Goal: Task Accomplishment & Management: Complete application form

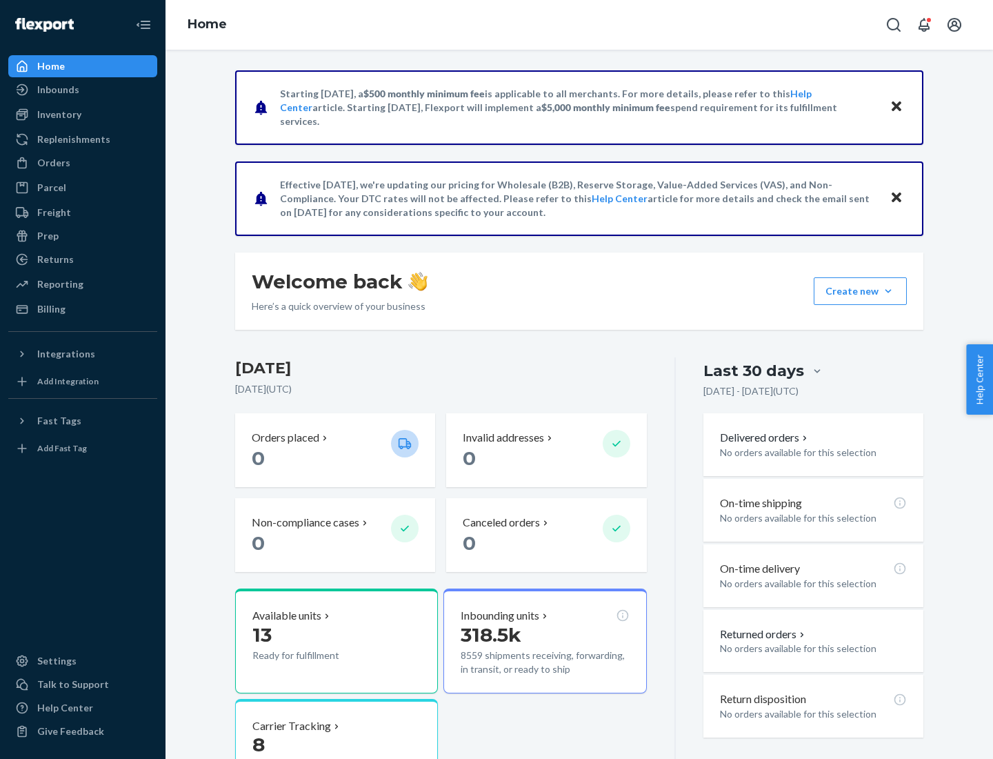
click at [889, 291] on button "Create new Create new inbound Create new order Create new product" at bounding box center [860, 291] width 93 height 28
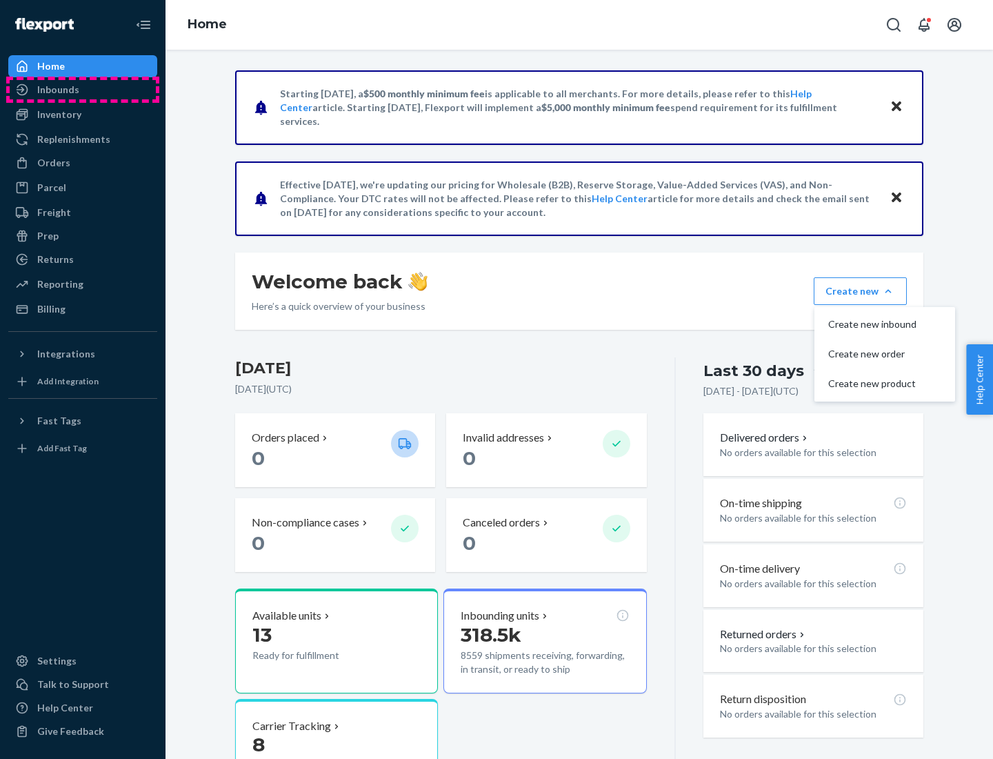
click at [83, 90] on div "Inbounds" at bounding box center [83, 89] width 146 height 19
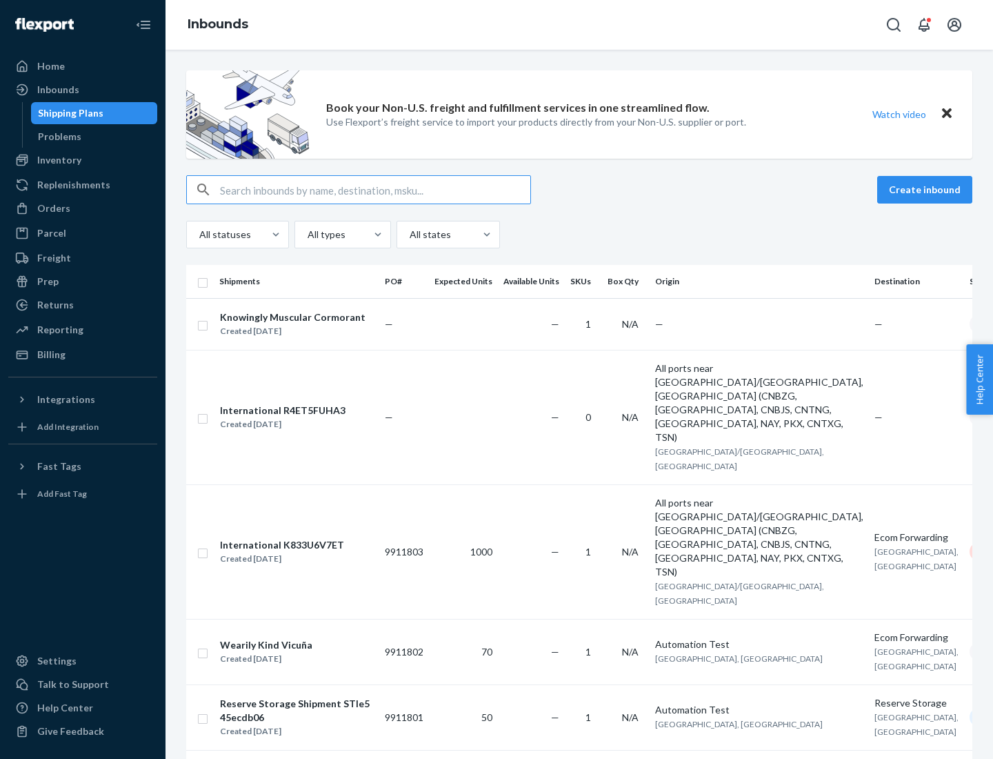
click at [927, 190] on button "Create inbound" at bounding box center [925, 190] width 95 height 28
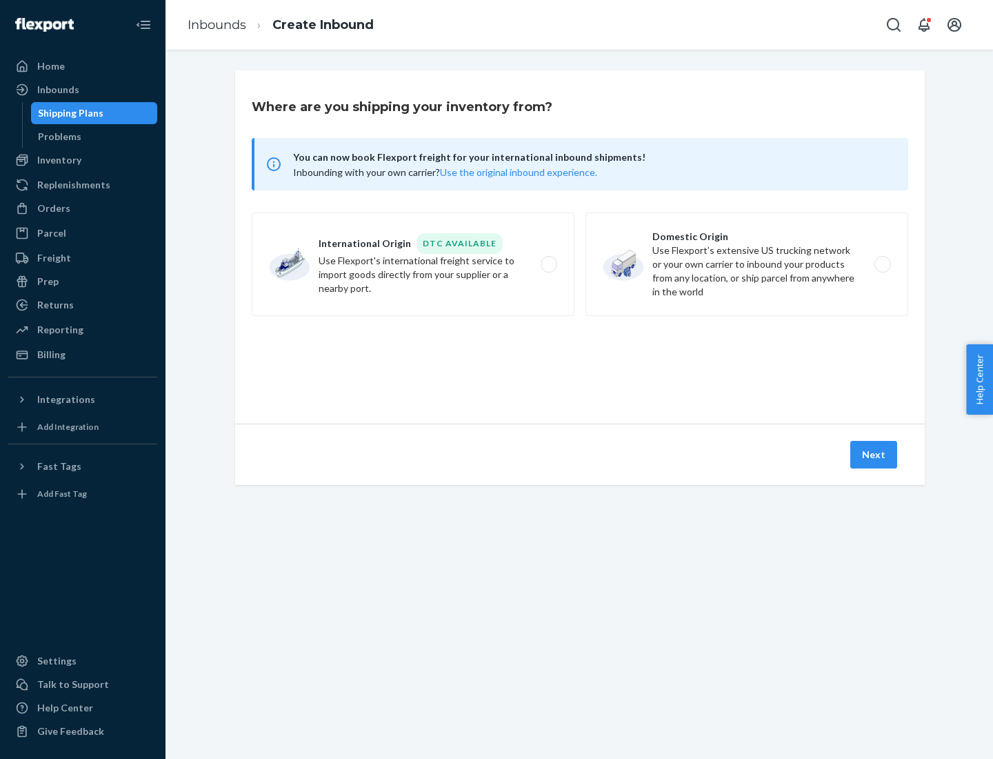
click at [747, 264] on label "Domestic Origin Use Flexport’s extensive US trucking network or your own carrie…" at bounding box center [747, 263] width 323 height 103
click at [882, 264] on input "Domestic Origin Use Flexport’s extensive US trucking network or your own carrie…" at bounding box center [886, 264] width 9 height 9
radio input "true"
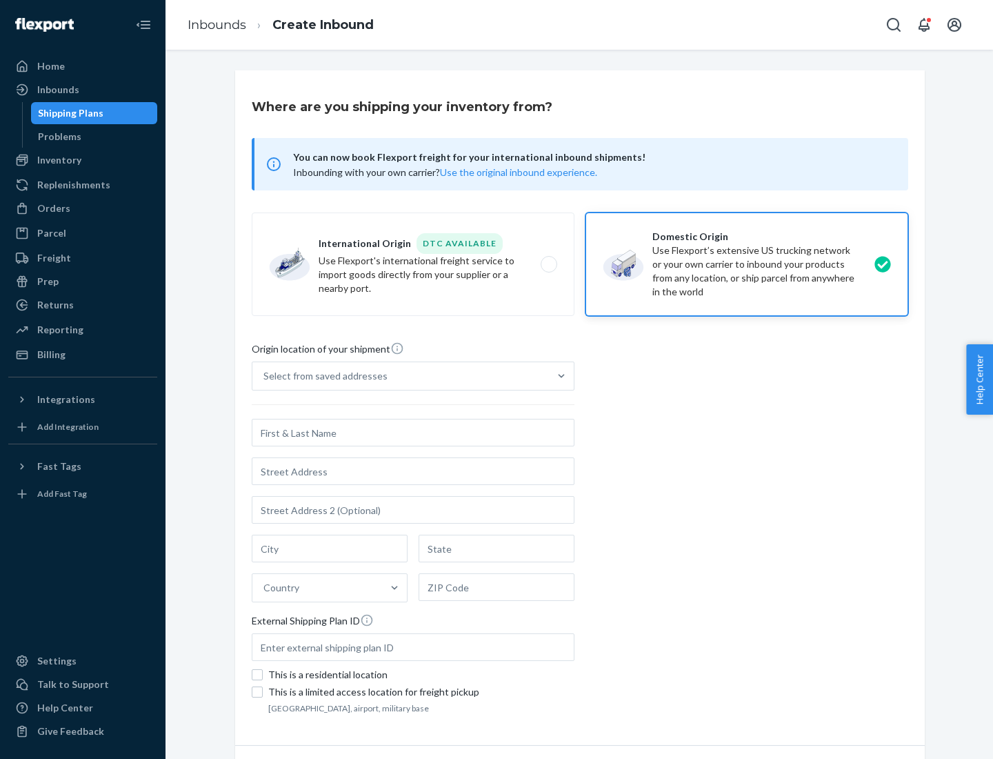
click at [322, 376] on div "Select from saved addresses" at bounding box center [326, 376] width 124 height 14
click at [265, 376] on input "Select from saved addresses" at bounding box center [264, 376] width 1 height 14
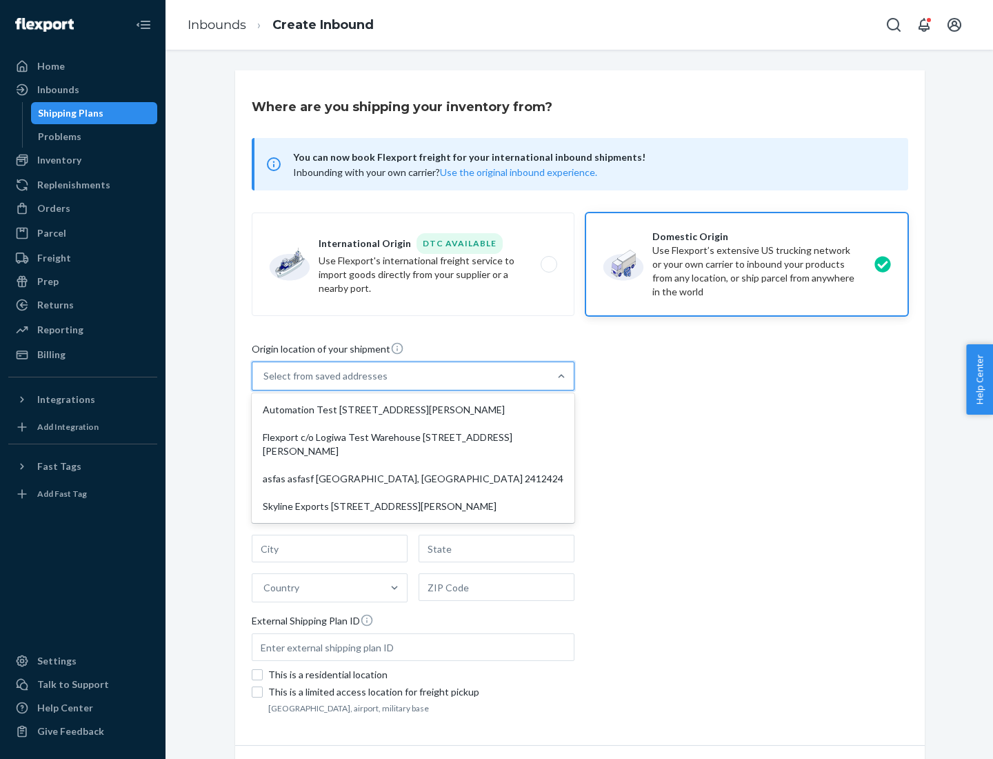
scroll to position [6, 0]
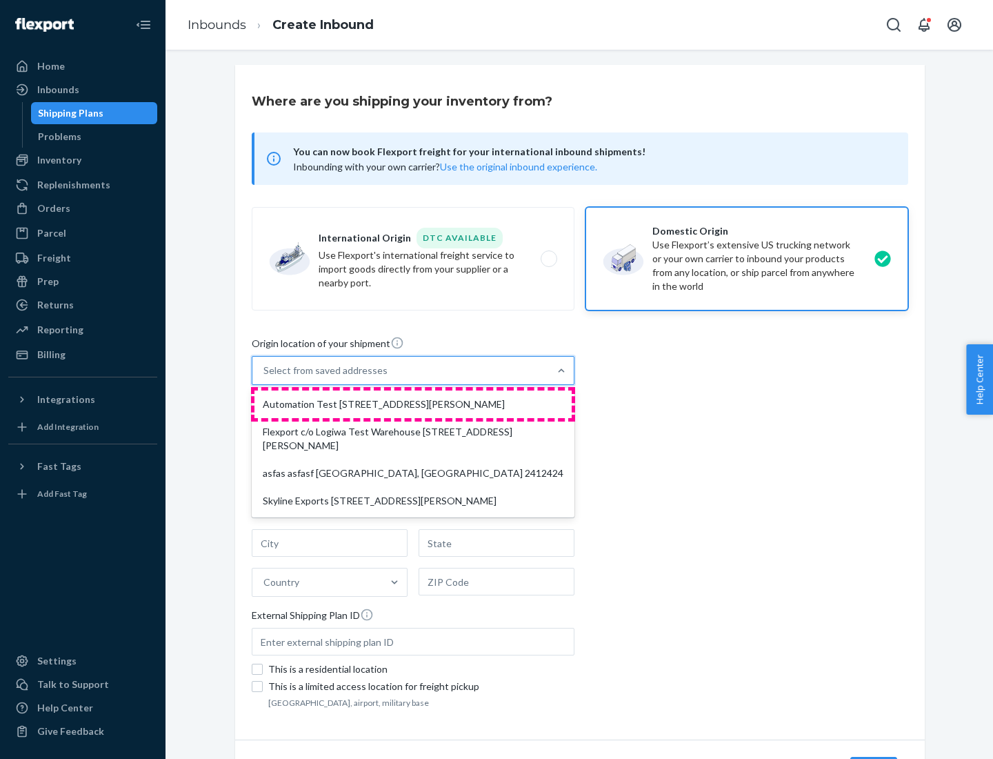
click at [413, 404] on div "Automation Test [STREET_ADDRESS][PERSON_NAME]" at bounding box center [413, 404] width 317 height 28
click at [265, 377] on input "option Automation Test [STREET_ADDRESS][PERSON_NAME] focused, 1 of 4. 4 results…" at bounding box center [264, 371] width 1 height 14
type input "Automation Test"
type input "9th Floor"
type input "[GEOGRAPHIC_DATA]"
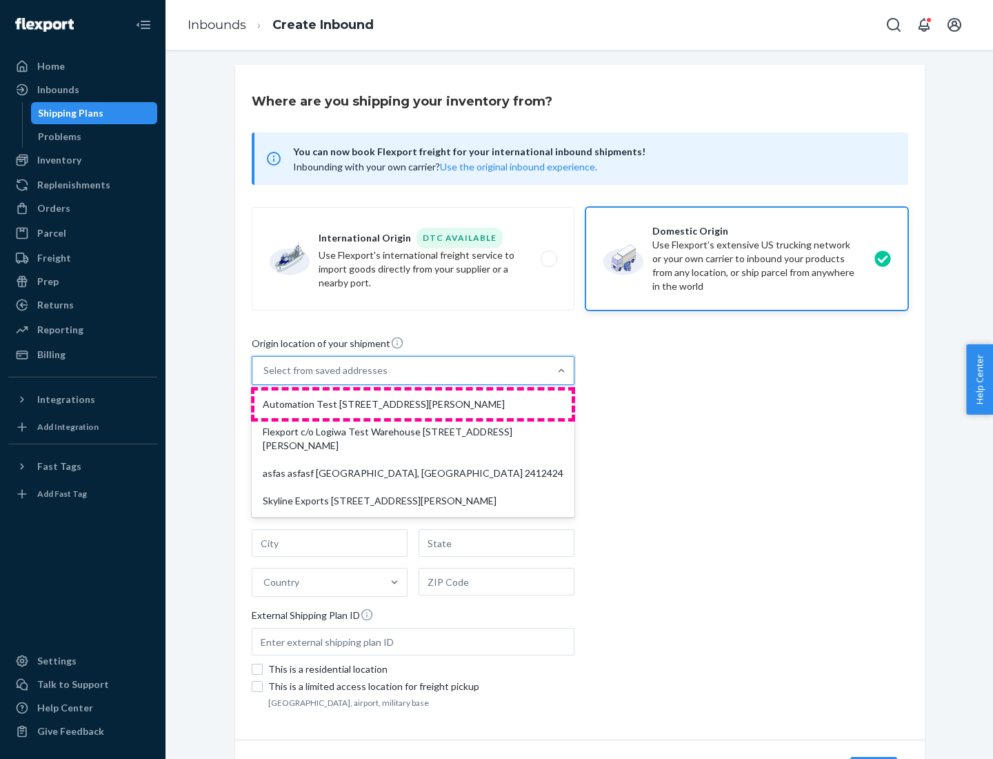
type input "CA"
type input "94104"
type input "[STREET_ADDRESS][PERSON_NAME]"
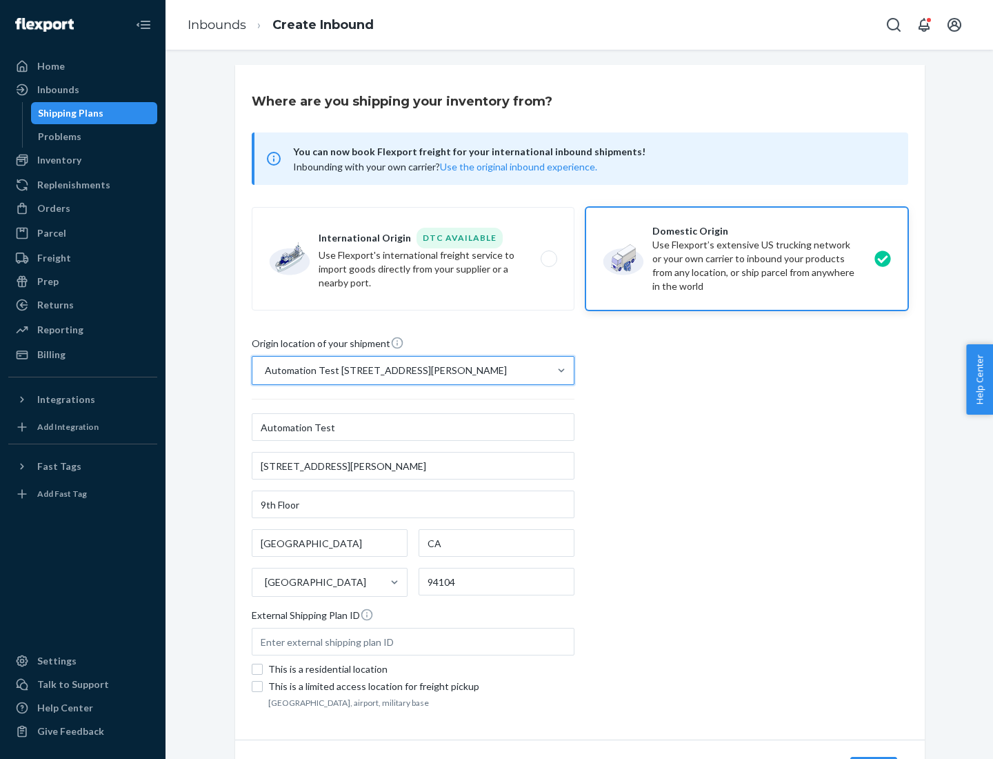
scroll to position [81, 0]
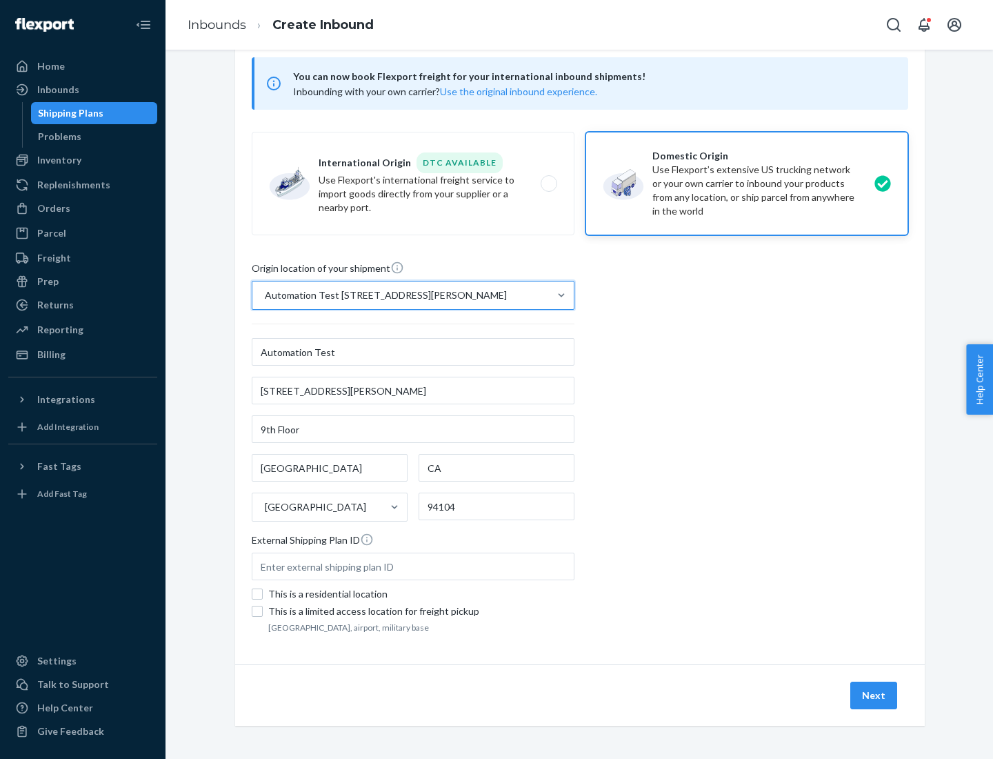
click at [875, 695] on button "Next" at bounding box center [874, 696] width 47 height 28
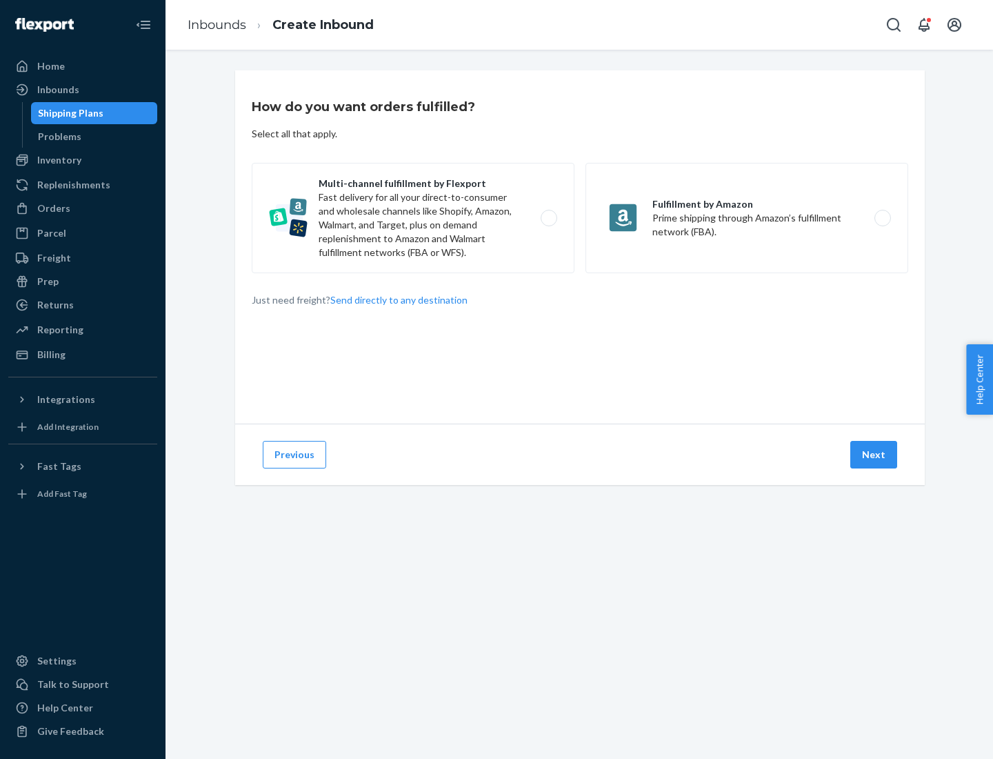
click at [413, 218] on label "Multi-channel fulfillment by Flexport Fast delivery for all your direct-to-cons…" at bounding box center [413, 218] width 323 height 110
click at [548, 218] on input "Multi-channel fulfillment by Flexport Fast delivery for all your direct-to-cons…" at bounding box center [552, 218] width 9 height 9
radio input "true"
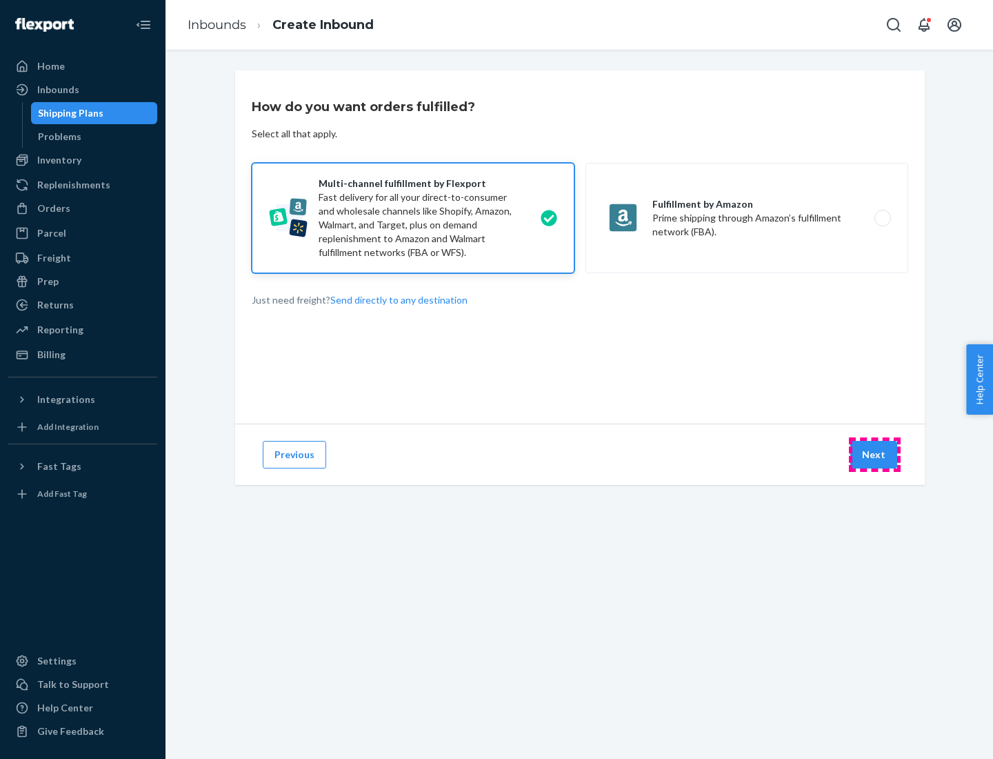
click at [875, 455] on button "Next" at bounding box center [874, 455] width 47 height 28
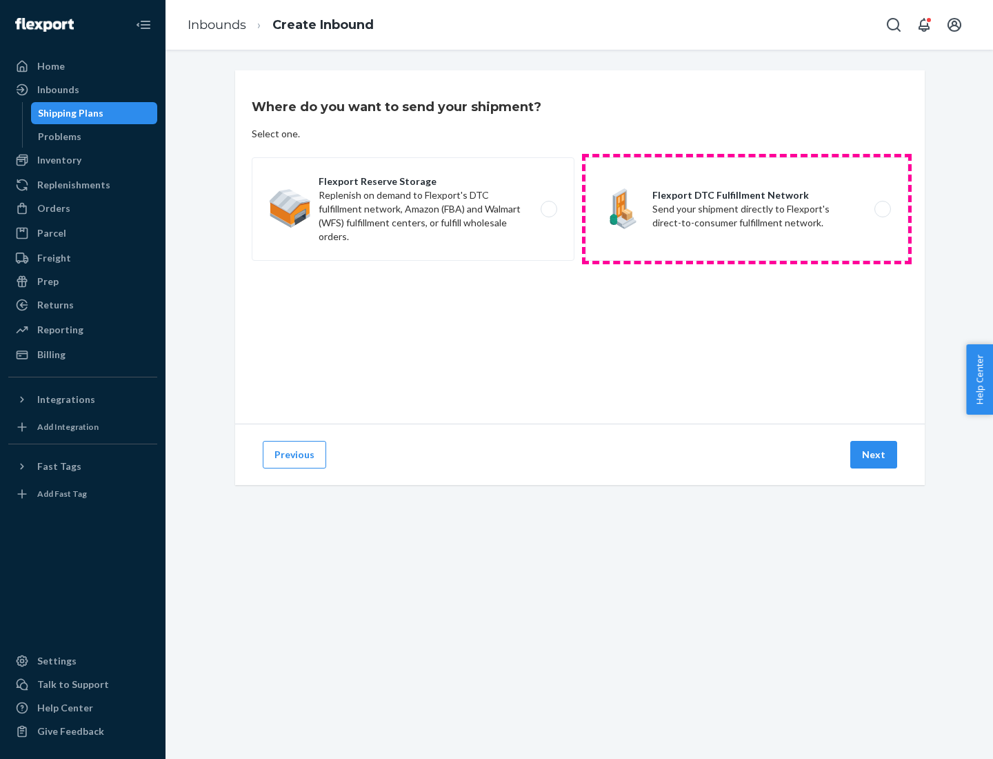
click at [747, 209] on label "Flexport DTC Fulfillment Network Send your shipment directly to Flexport's dire…" at bounding box center [747, 208] width 323 height 103
click at [882, 209] on input "Flexport DTC Fulfillment Network Send your shipment directly to Flexport's dire…" at bounding box center [886, 209] width 9 height 9
radio input "true"
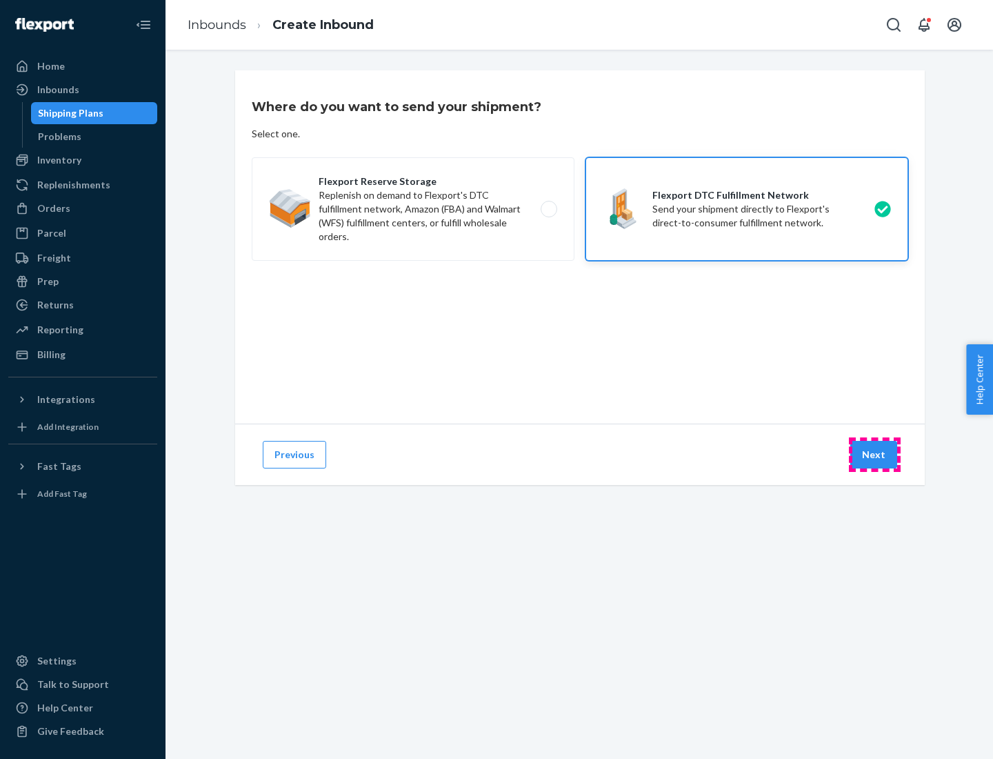
click at [875, 455] on button "Next" at bounding box center [874, 455] width 47 height 28
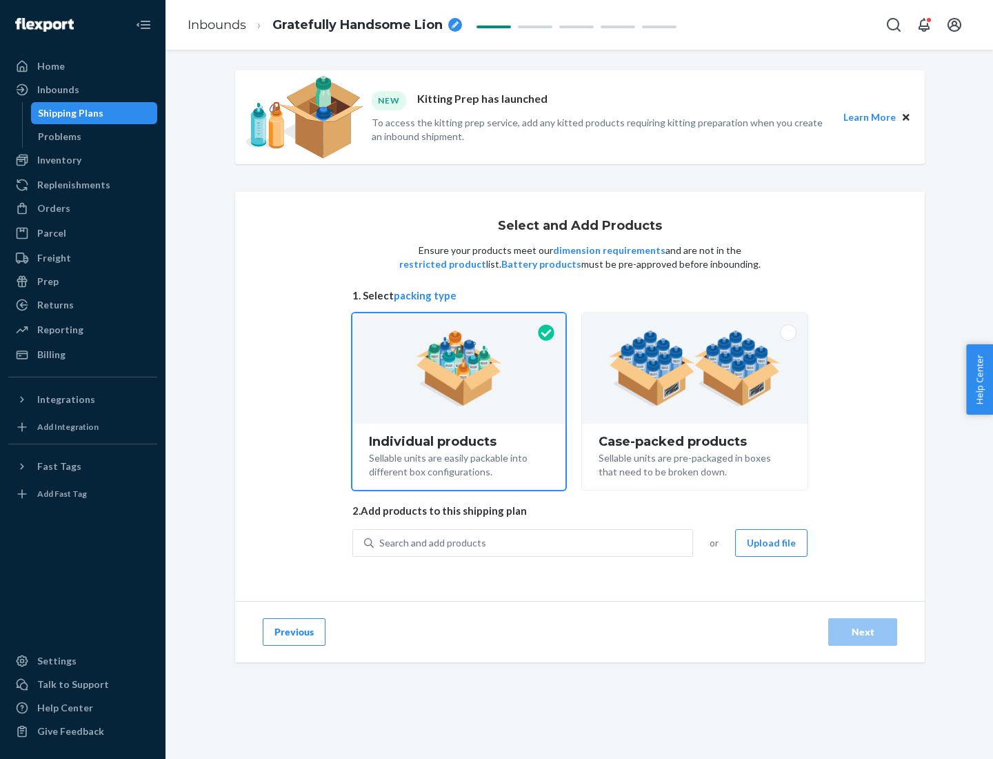
click at [695, 368] on img at bounding box center [695, 368] width 172 height 76
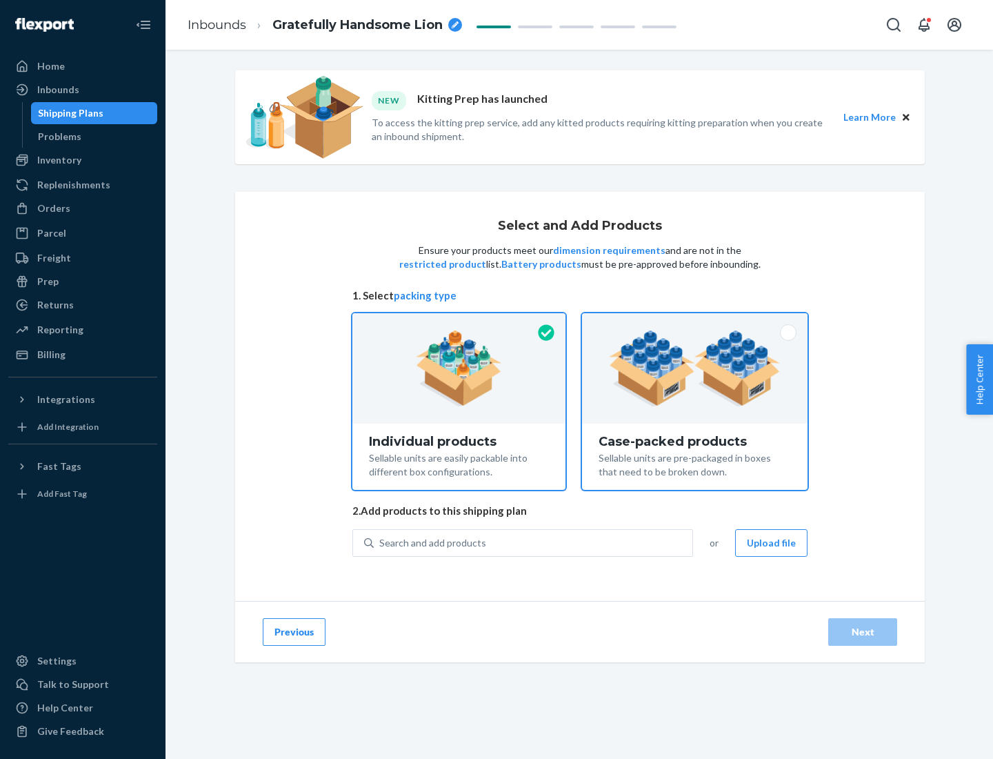
click at [695, 322] on input "Case-packed products Sellable units are pre-packaged in boxes that need to be b…" at bounding box center [695, 317] width 9 height 9
radio input "true"
radio input "false"
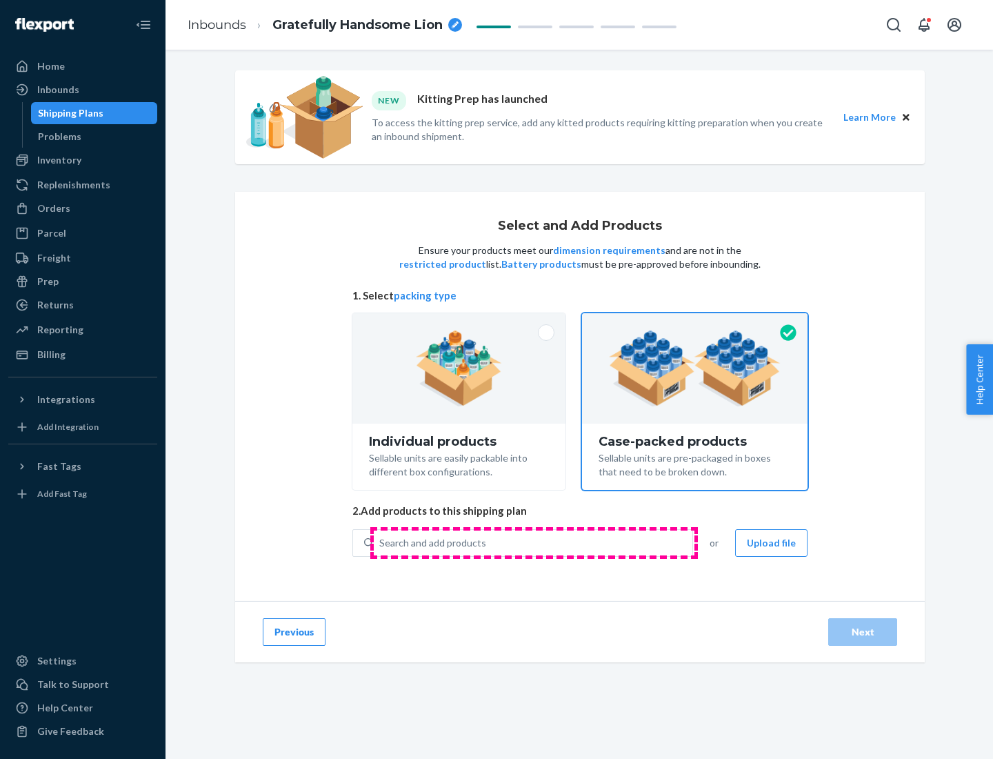
click at [534, 542] on div "Search and add products" at bounding box center [533, 543] width 319 height 25
click at [381, 542] on input "Search and add products" at bounding box center [379, 543] width 1 height 14
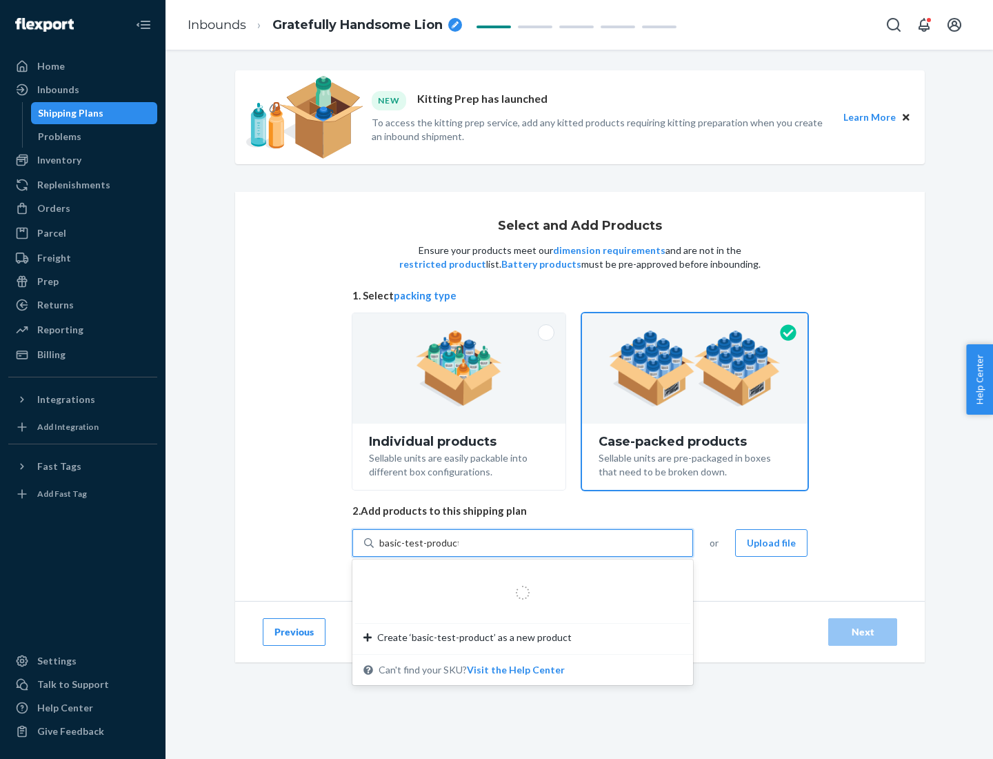
type input "basic-test-product-1"
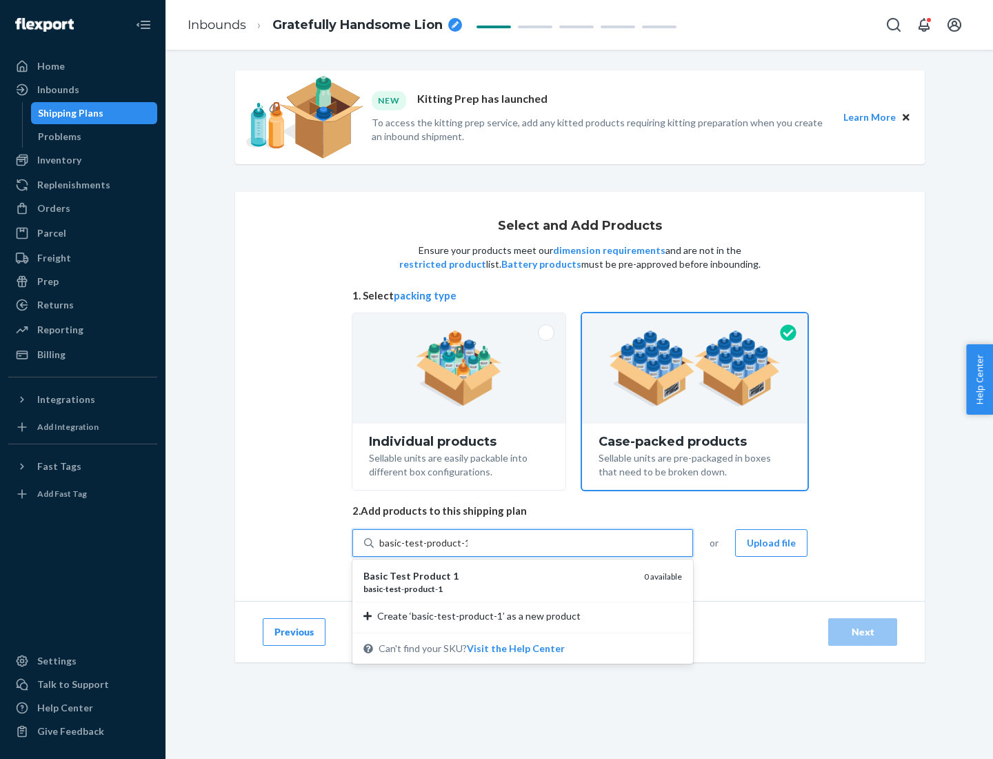
click at [499, 589] on div "basic - test - product - 1" at bounding box center [499, 589] width 270 height 12
click at [468, 550] on input "basic-test-product-1" at bounding box center [423, 543] width 88 height 14
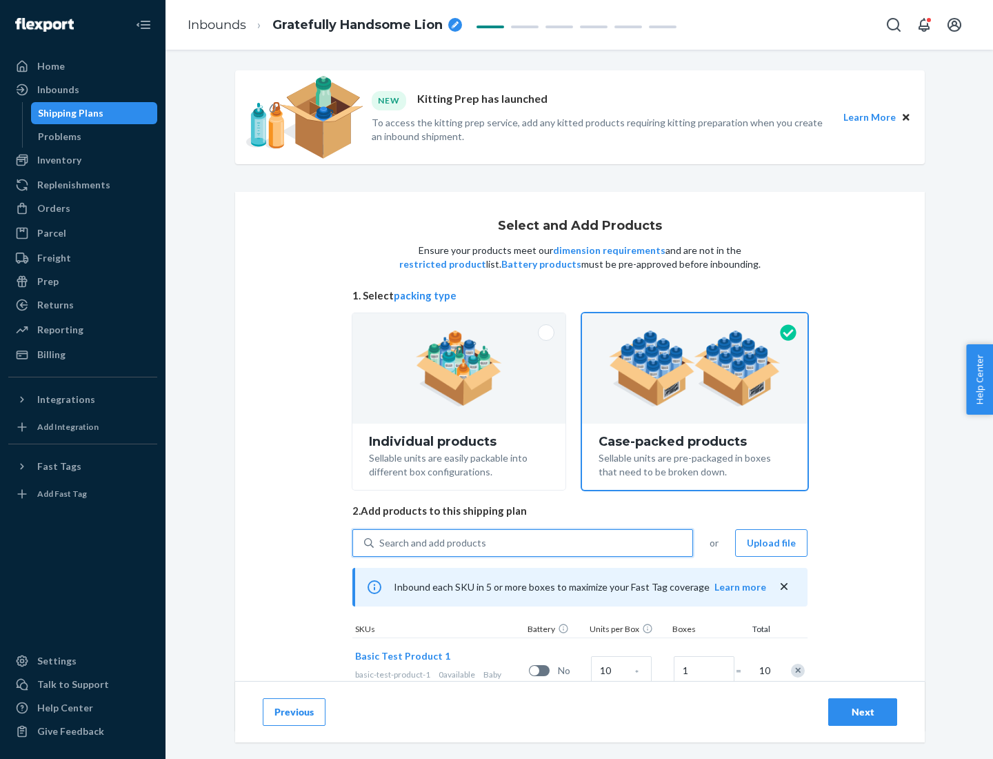
scroll to position [50, 0]
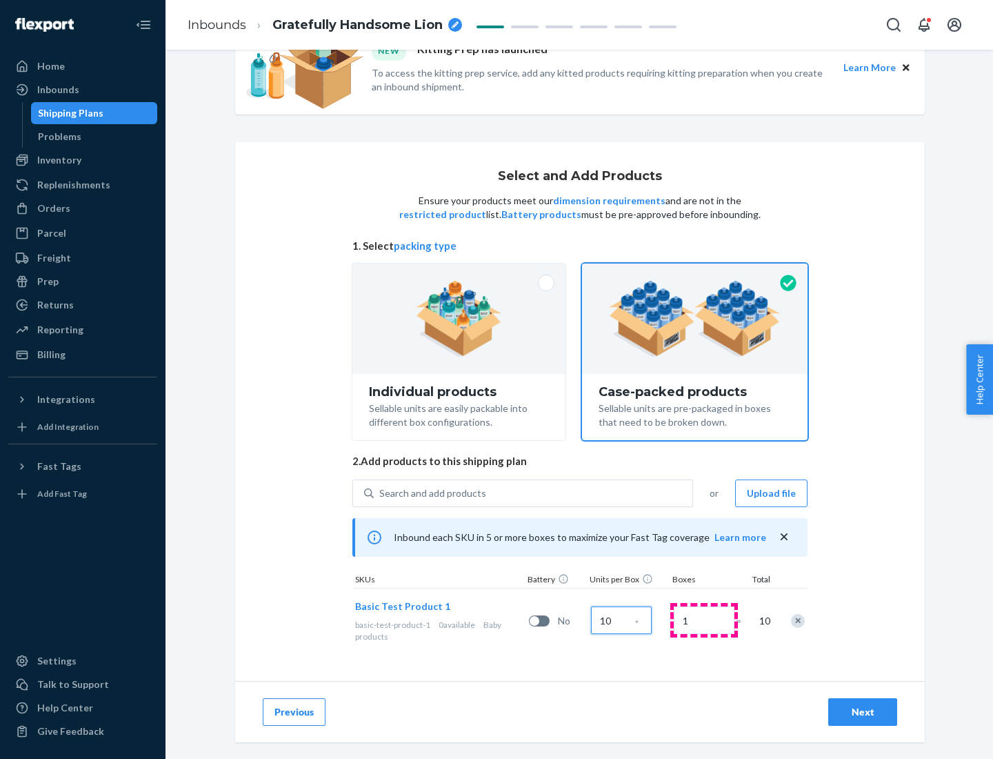
type input "10"
type input "7"
click at [863, 712] on div "Next" at bounding box center [863, 712] width 46 height 14
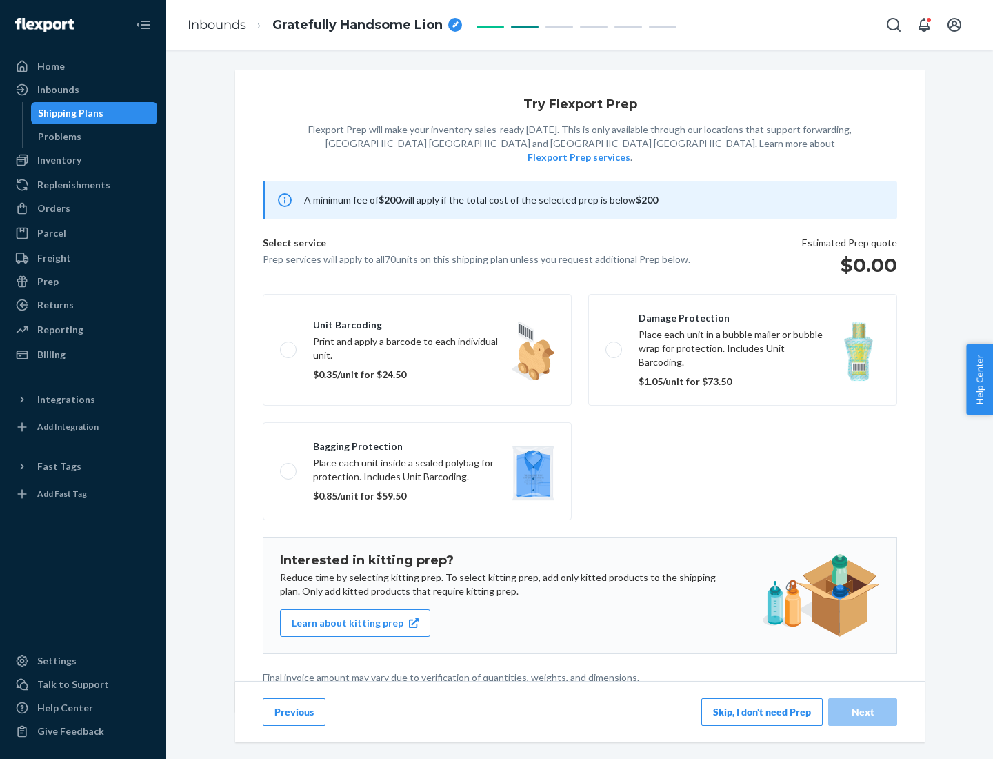
scroll to position [3, 0]
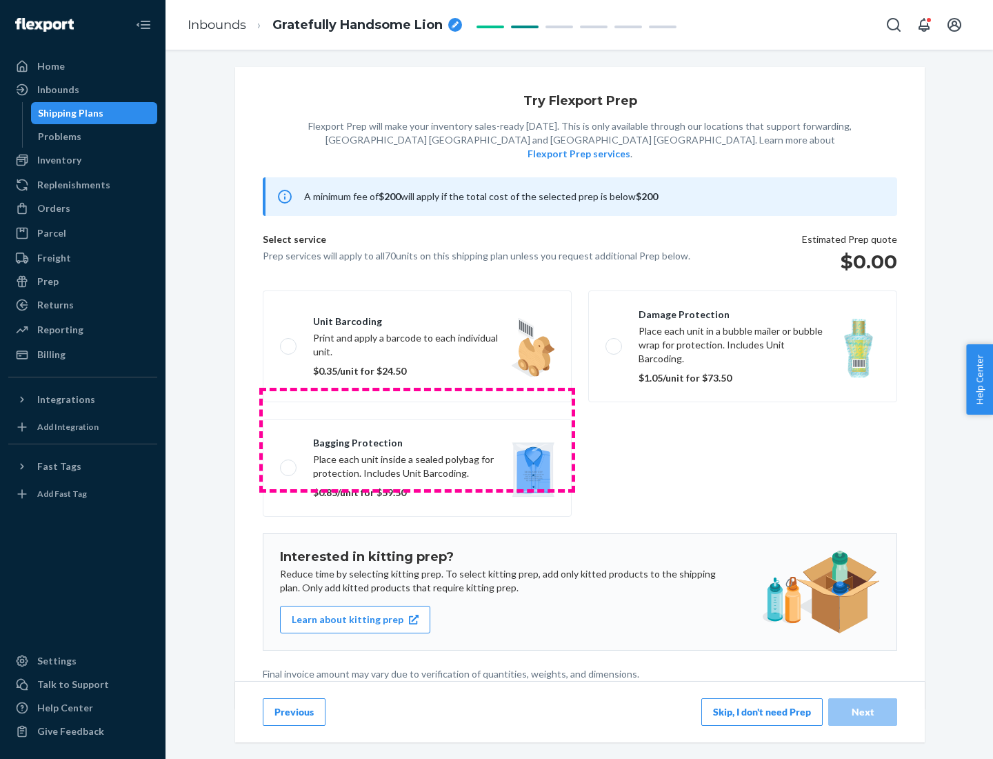
click at [417, 439] on label "Bagging protection Place each unit inside a sealed polybag for protection. Incl…" at bounding box center [417, 468] width 309 height 98
click at [289, 463] on input "Bagging protection Place each unit inside a sealed polybag for protection. Incl…" at bounding box center [284, 467] width 9 height 9
checkbox input "true"
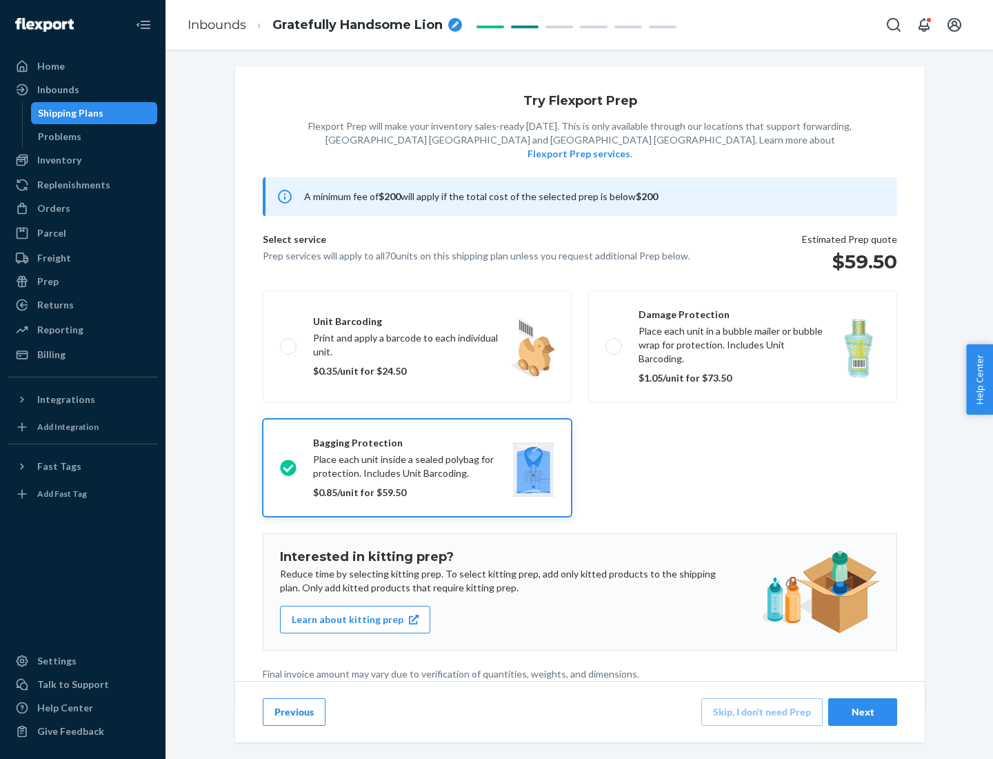
click at [863, 711] on div "Next" at bounding box center [863, 712] width 46 height 14
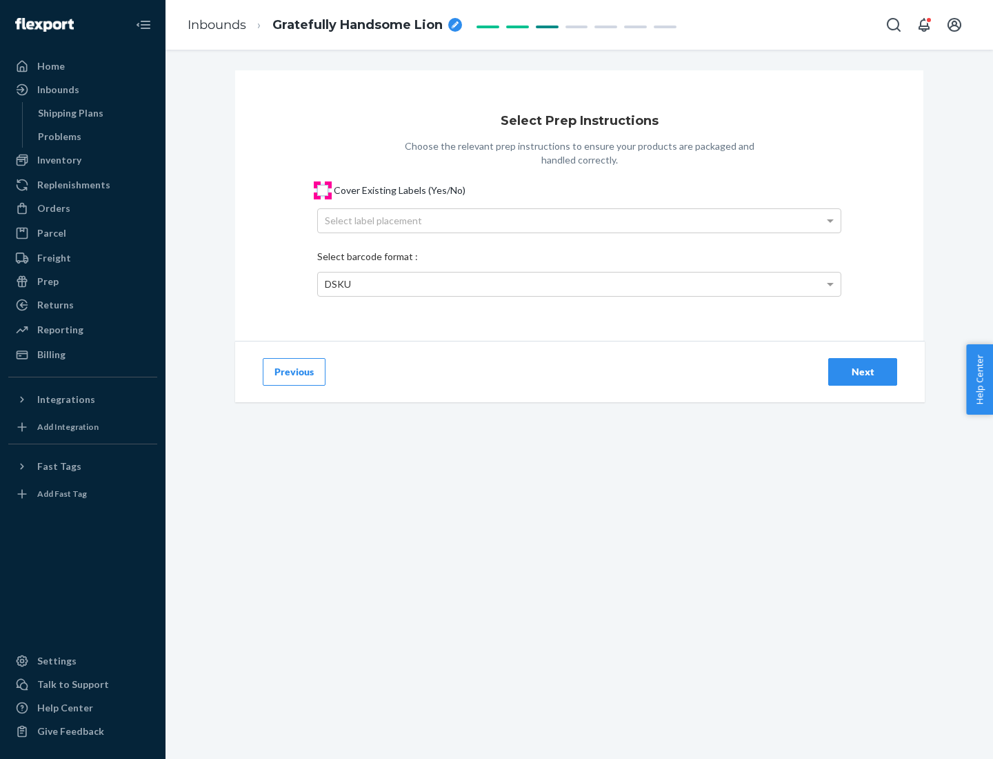
click at [323, 190] on input "Cover Existing Labels (Yes/No)" at bounding box center [322, 190] width 11 height 11
checkbox input "true"
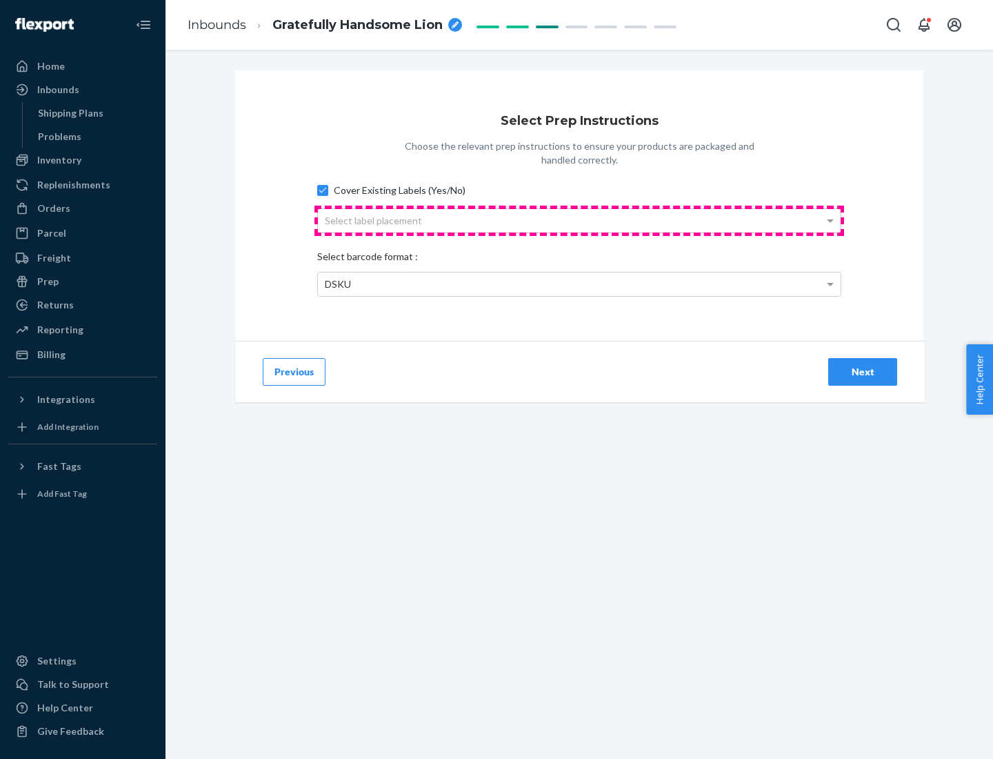
click at [580, 220] on div "Select label placement" at bounding box center [579, 220] width 523 height 23
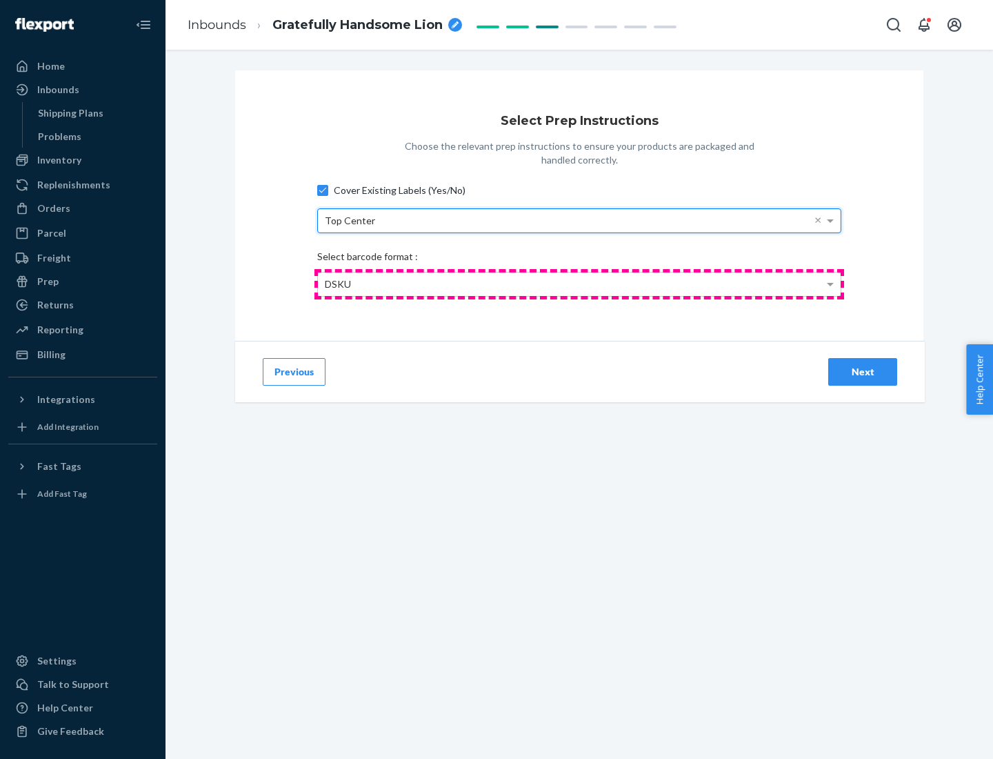
click at [580, 284] on div "DSKU" at bounding box center [579, 284] width 523 height 23
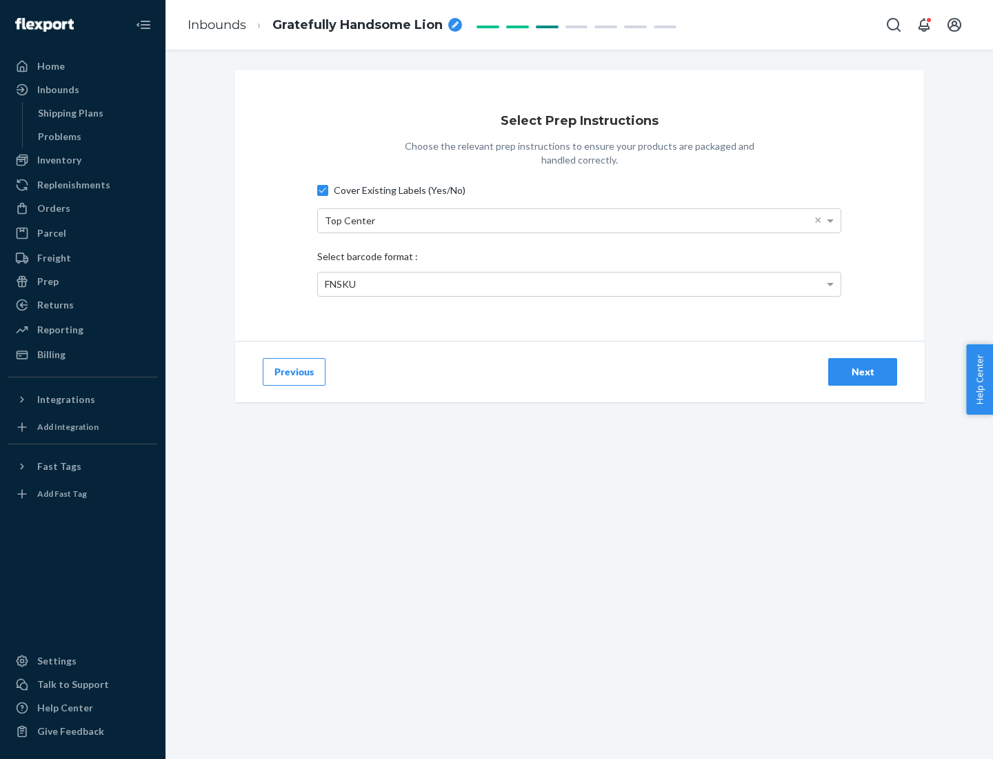
click at [863, 371] on div "Next" at bounding box center [863, 372] width 46 height 14
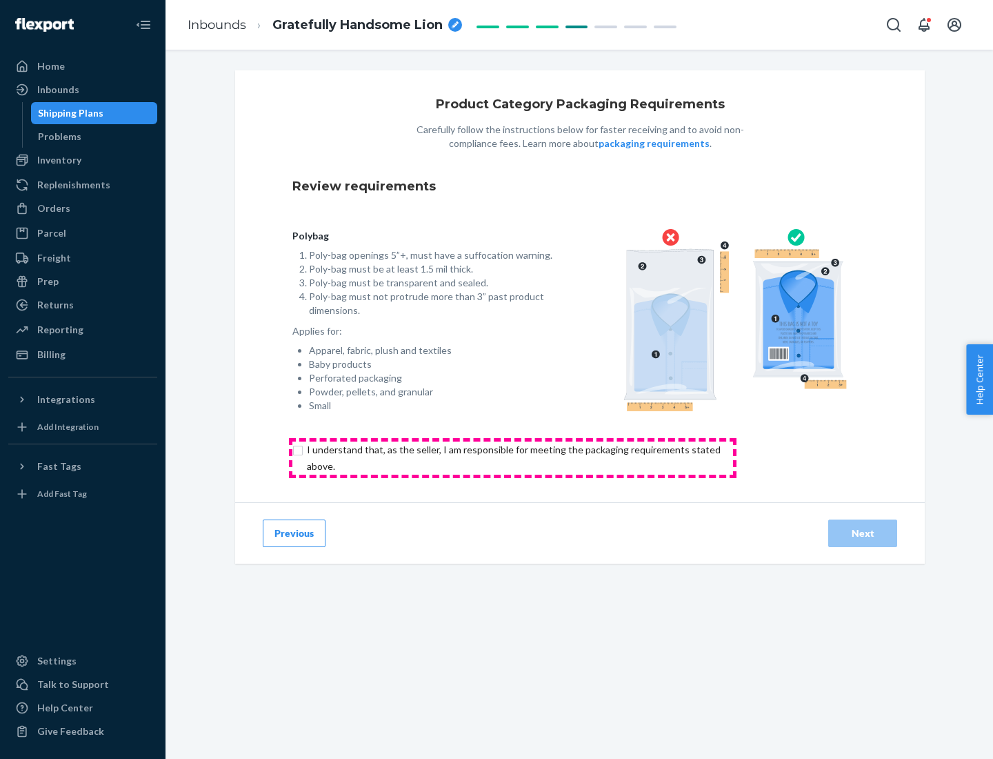
click at [513, 457] on input "checkbox" at bounding box center [522, 458] width 459 height 33
checkbox input "true"
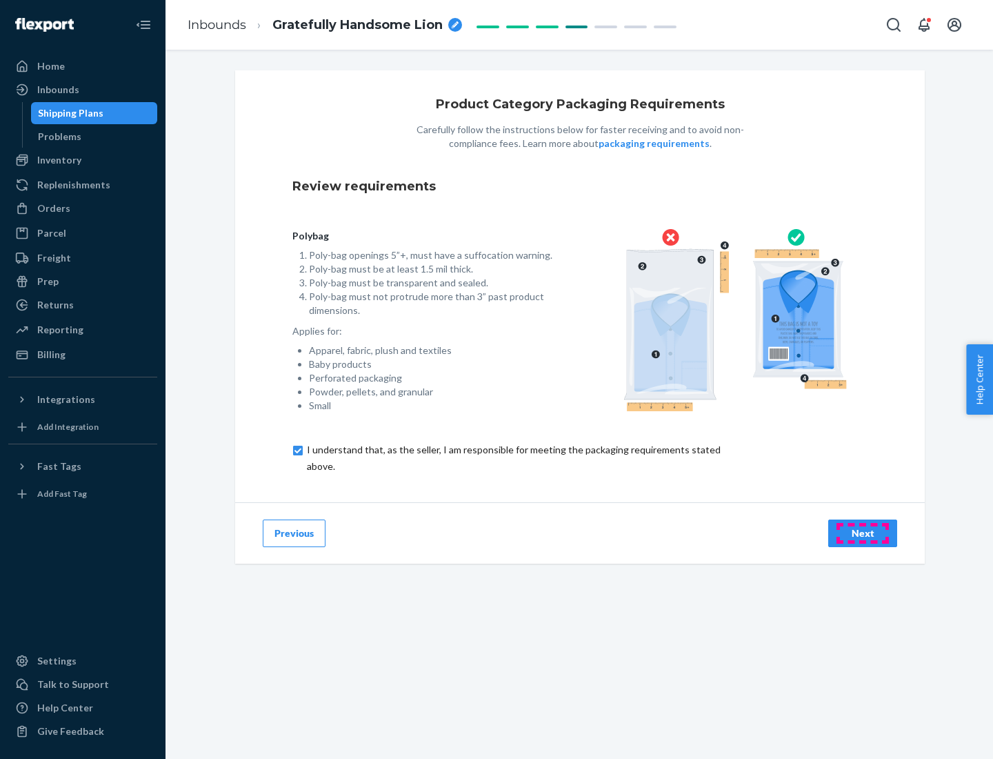
click at [863, 533] on div "Next" at bounding box center [863, 533] width 46 height 14
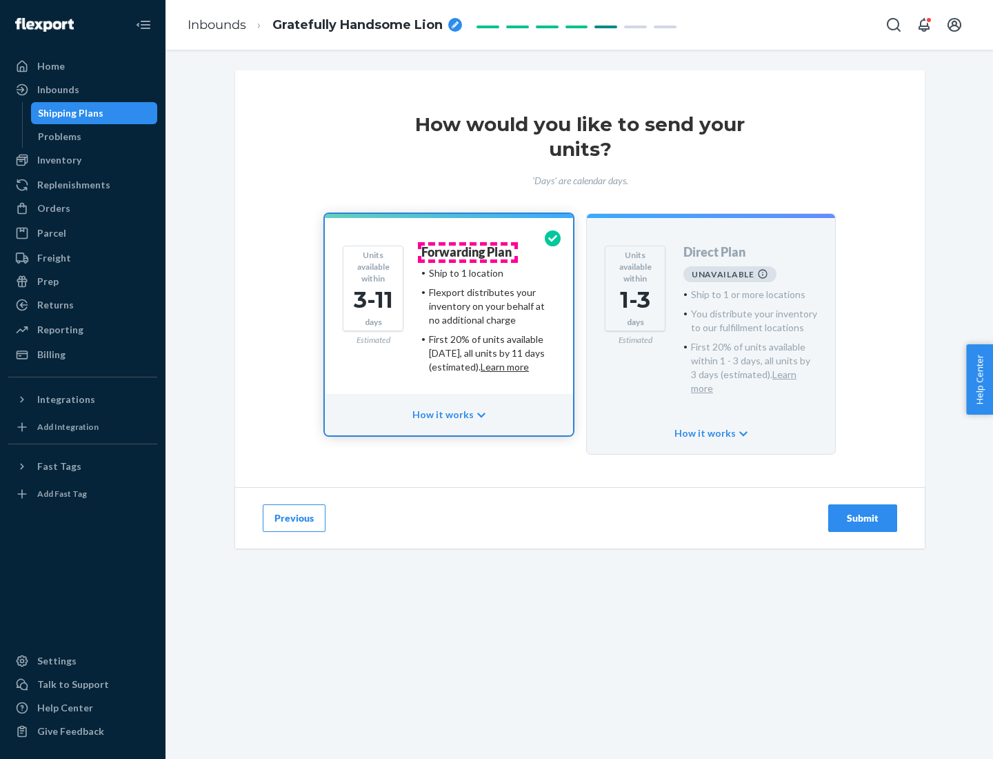
click at [468, 252] on h4 "Forwarding Plan" at bounding box center [467, 253] width 90 height 14
click at [863, 511] on div "Submit" at bounding box center [863, 518] width 46 height 14
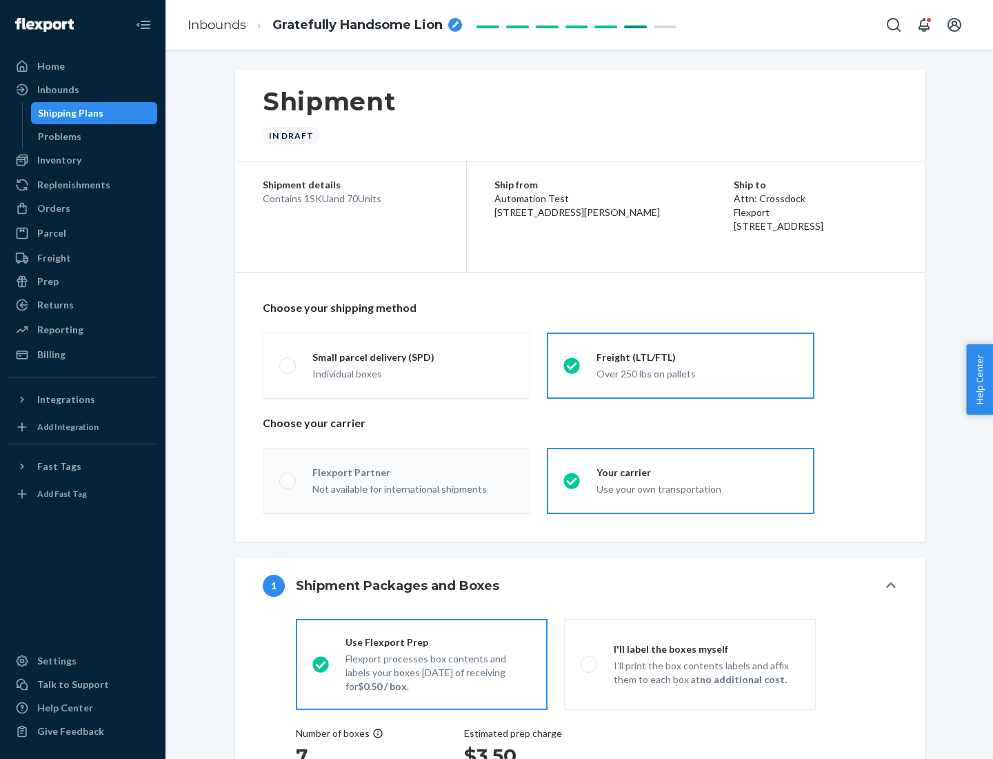
radio input "true"
radio input "false"
radio input "true"
radio input "false"
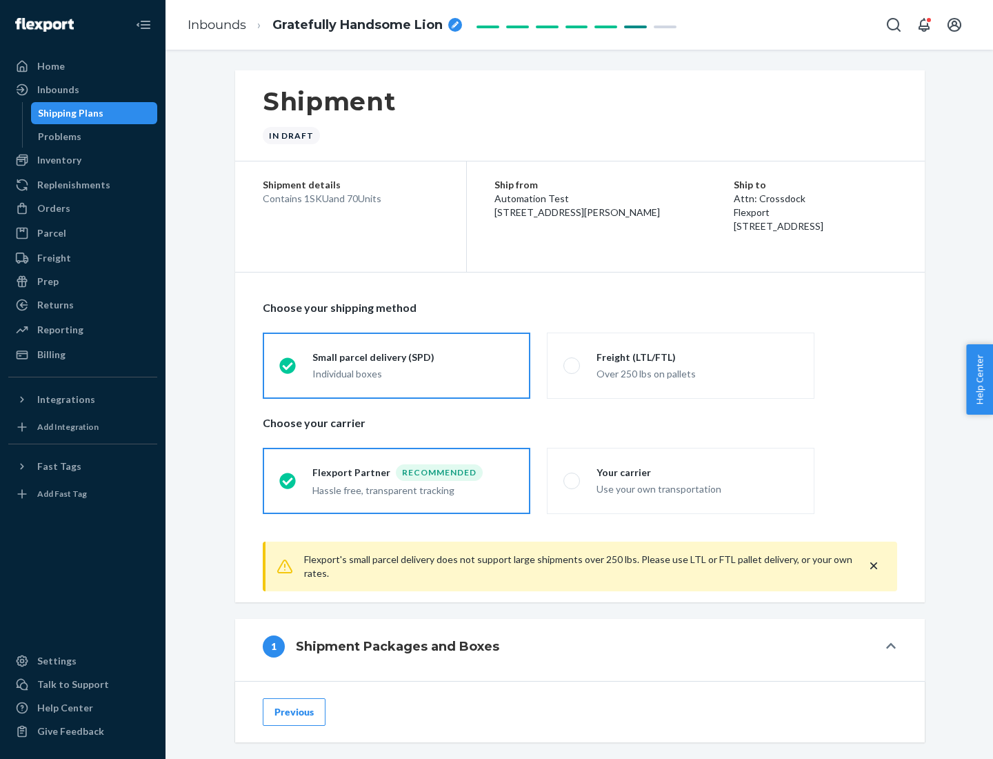
click at [681, 365] on div "Over 250 lbs on pallets" at bounding box center [697, 372] width 201 height 17
click at [573, 365] on input "Freight (LTL/FTL) Over 250 lbs on pallets" at bounding box center [568, 365] width 9 height 9
radio input "true"
radio input "false"
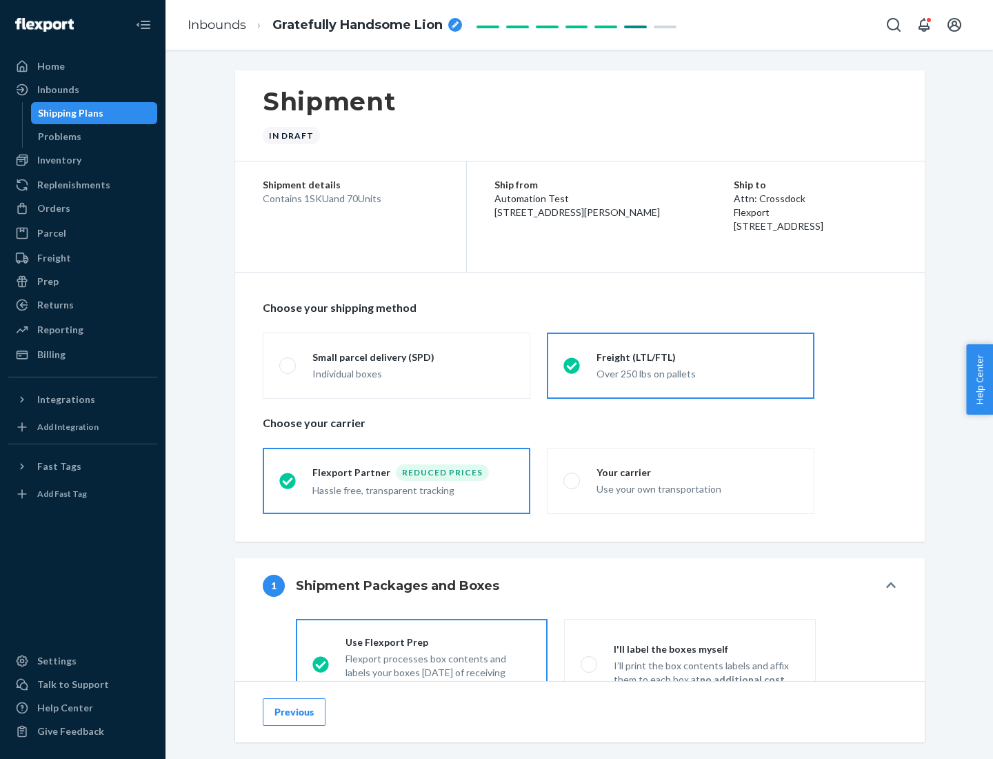
scroll to position [77, 0]
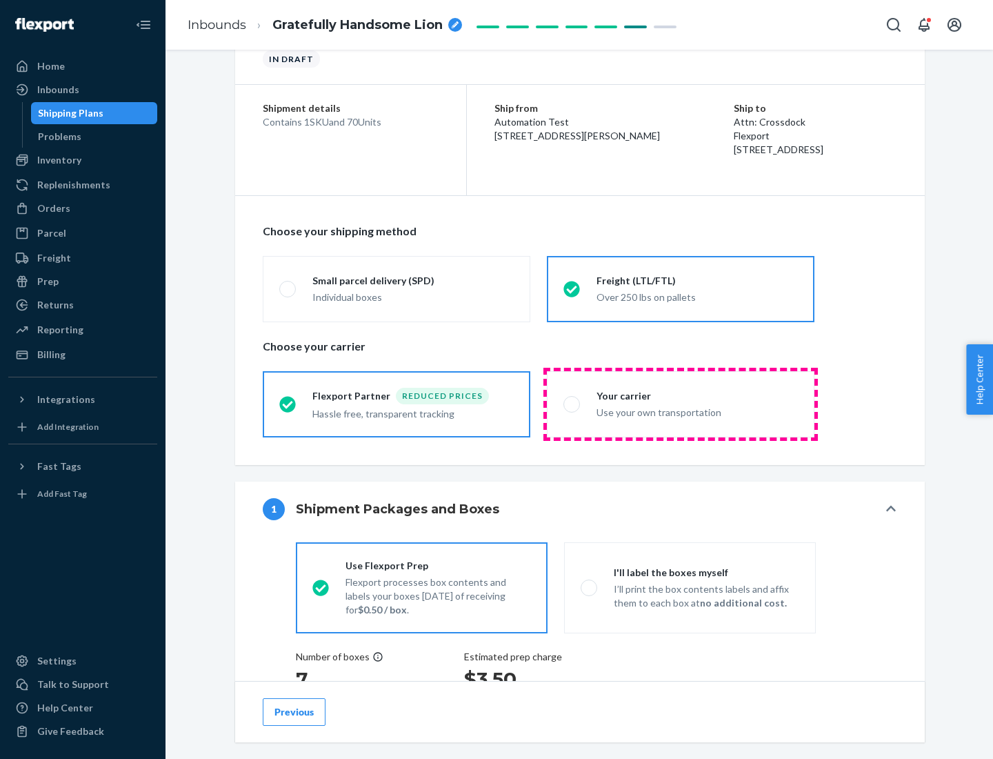
click at [681, 404] on div "Use your own transportation" at bounding box center [697, 411] width 201 height 17
click at [573, 404] on input "Your carrier Use your own transportation" at bounding box center [568, 403] width 9 height 9
radio input "true"
radio input "false"
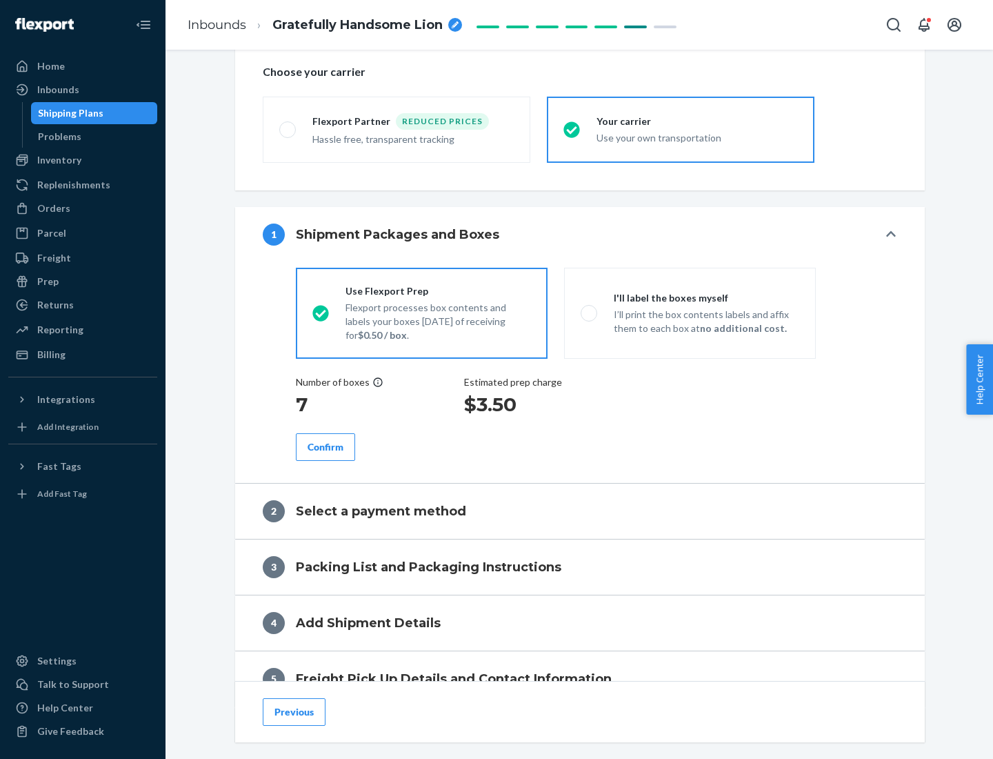
scroll to position [260, 0]
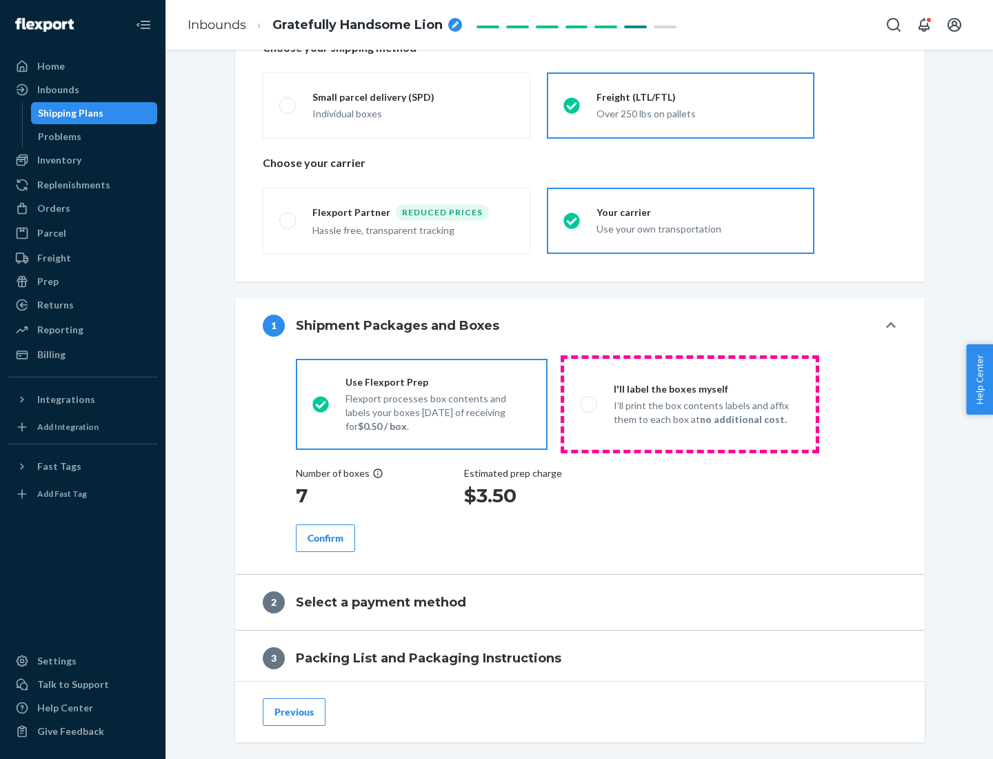
click at [690, 404] on p "I’ll print the box contents labels and affix them to each box at no additional …" at bounding box center [707, 413] width 186 height 28
click at [590, 404] on input "I'll label the boxes myself I’ll print the box contents labels and affix them t…" at bounding box center [585, 403] width 9 height 9
radio input "true"
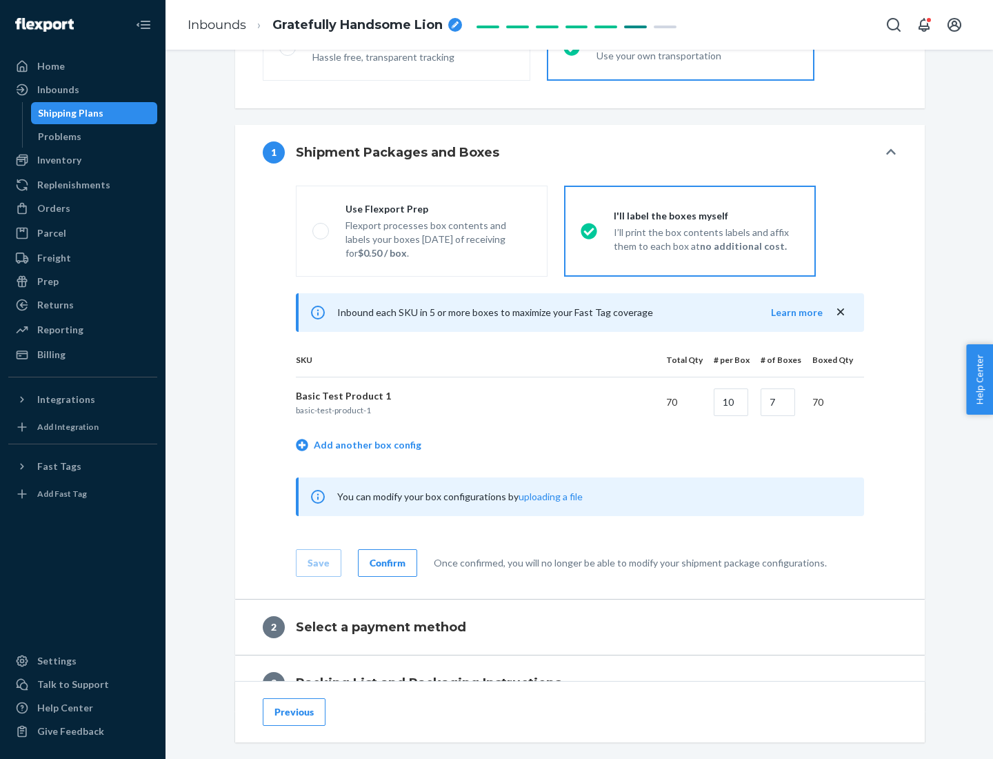
scroll to position [238, 0]
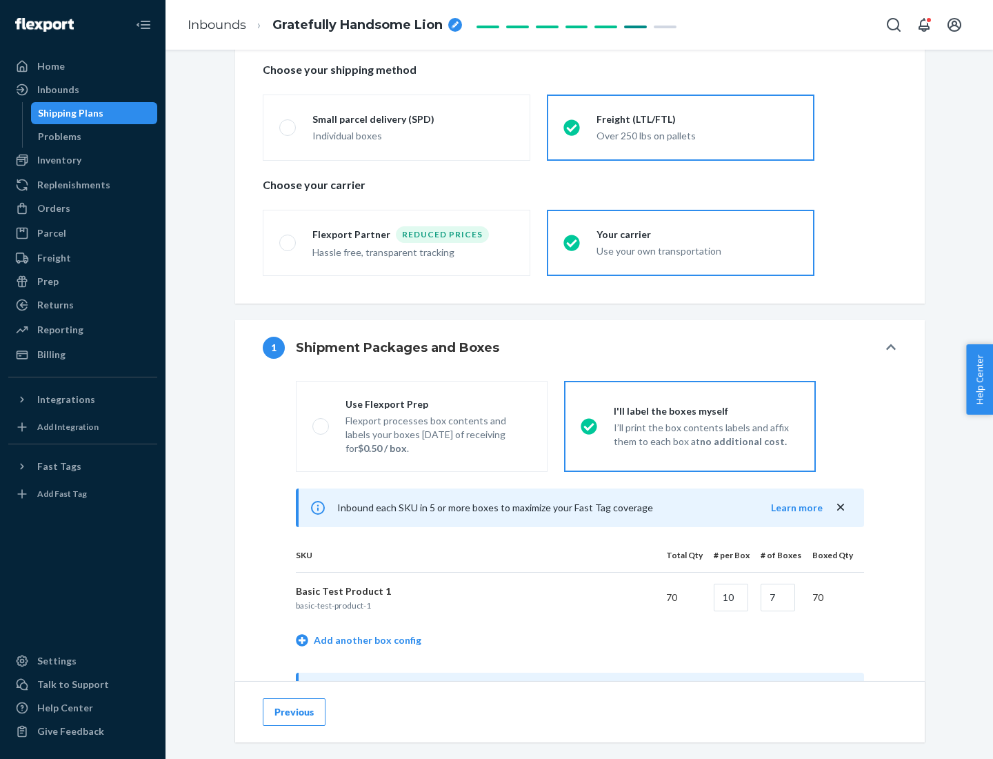
click at [438, 404] on div "Use Flexport Prep" at bounding box center [439, 404] width 186 height 14
click at [322, 422] on input "Use Flexport Prep Flexport processes box contents and labels your boxes [DATE] …" at bounding box center [317, 426] width 9 height 9
radio input "true"
radio input "false"
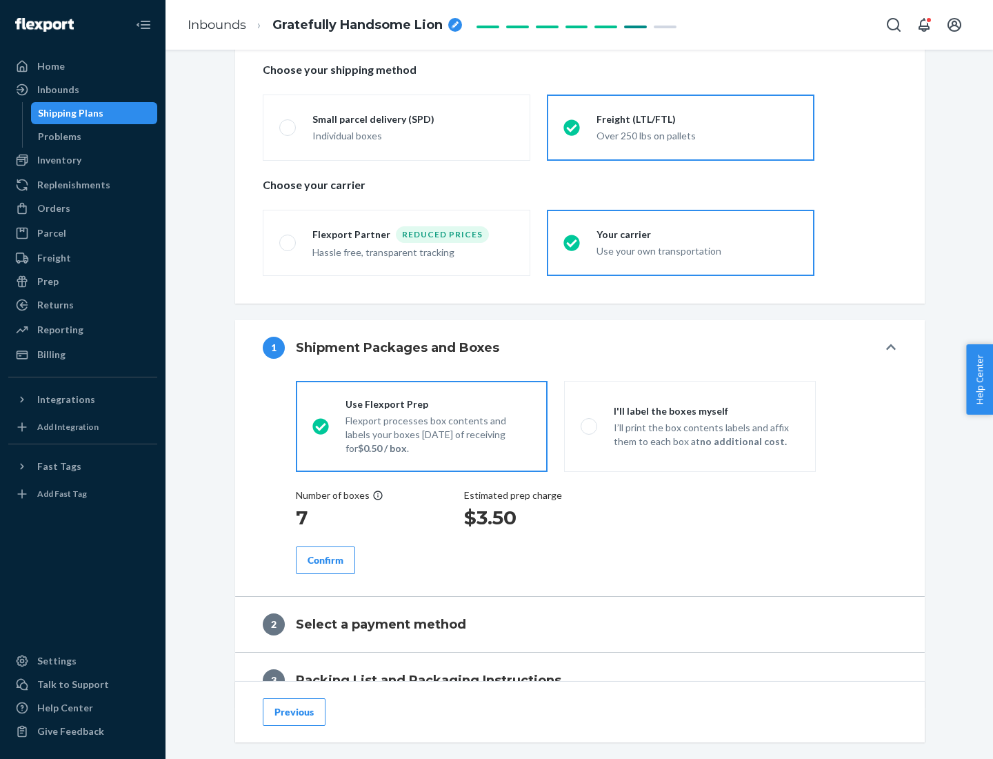
scroll to position [394, 0]
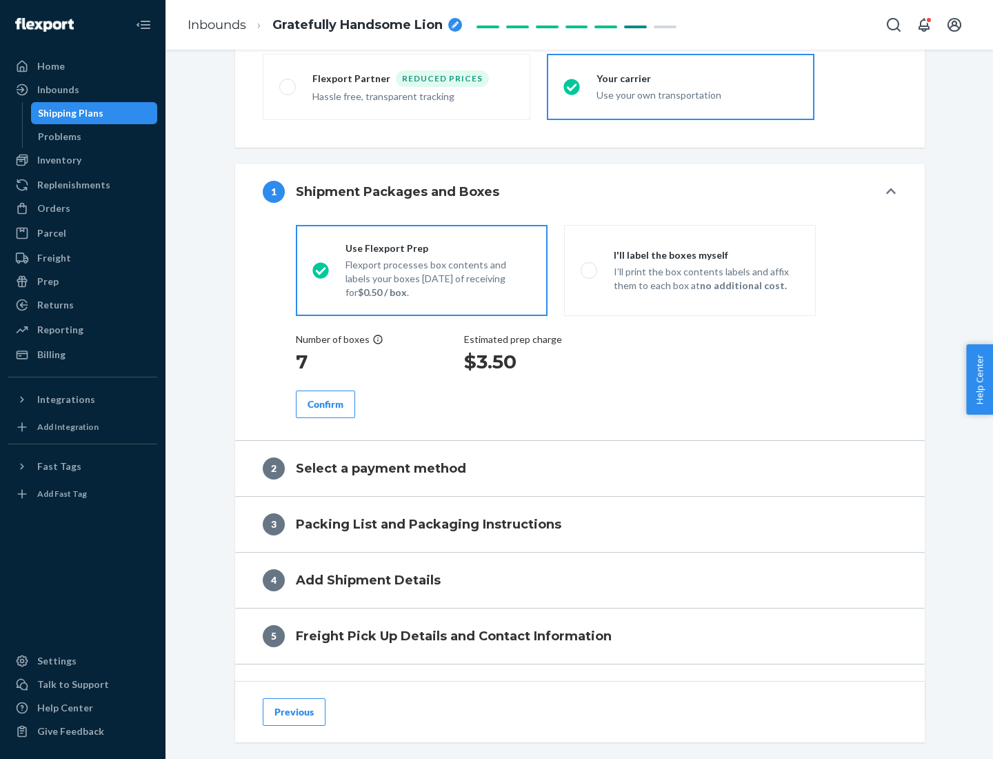
click at [326, 404] on div "Confirm" at bounding box center [326, 404] width 36 height 14
radio input "false"
